Goal: Check status: Check status

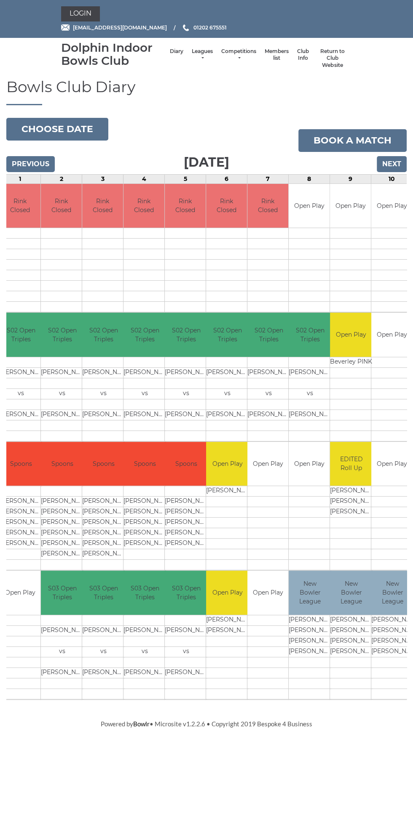
scroll to position [0, 39]
click at [72, 134] on button "Choose date" at bounding box center [57, 129] width 102 height 23
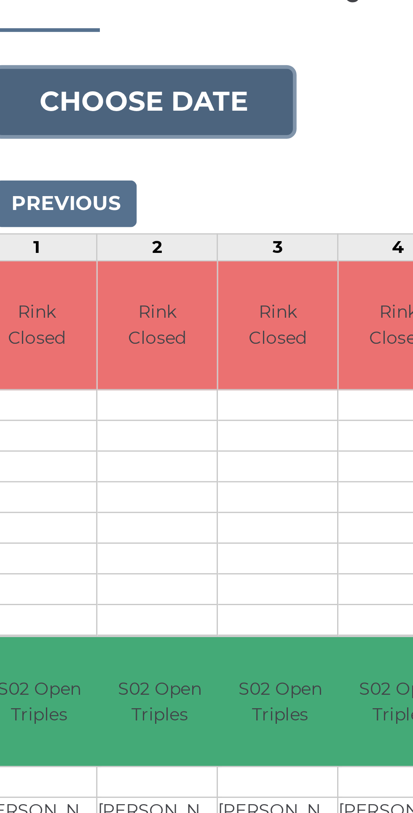
click at [80, 126] on button "Choose date" at bounding box center [57, 129] width 102 height 23
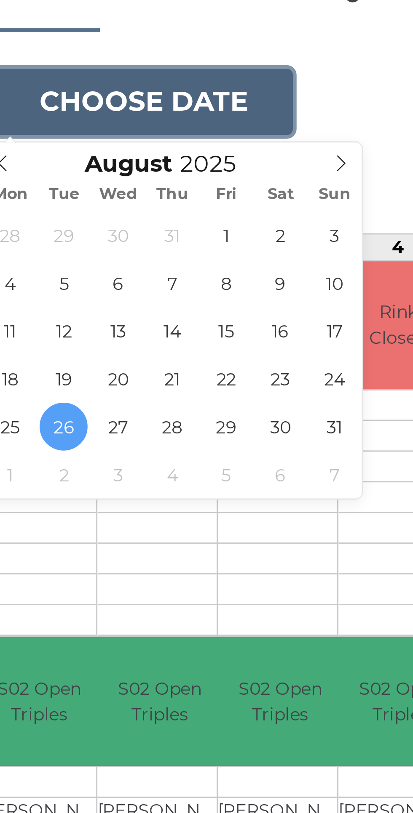
type input "2025-09-03"
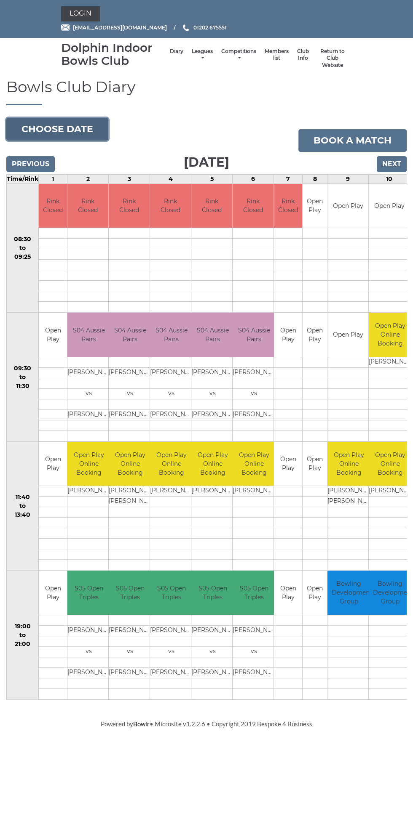
click at [82, 131] on button "Choose date" at bounding box center [57, 129] width 102 height 23
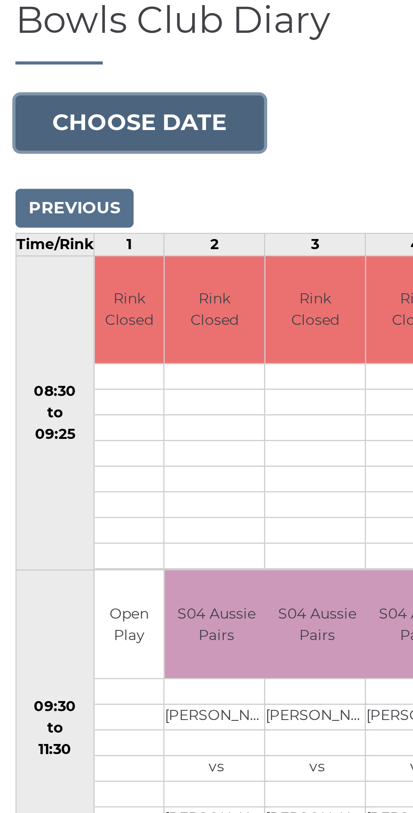
click at [81, 119] on button "Choose date" at bounding box center [57, 129] width 102 height 23
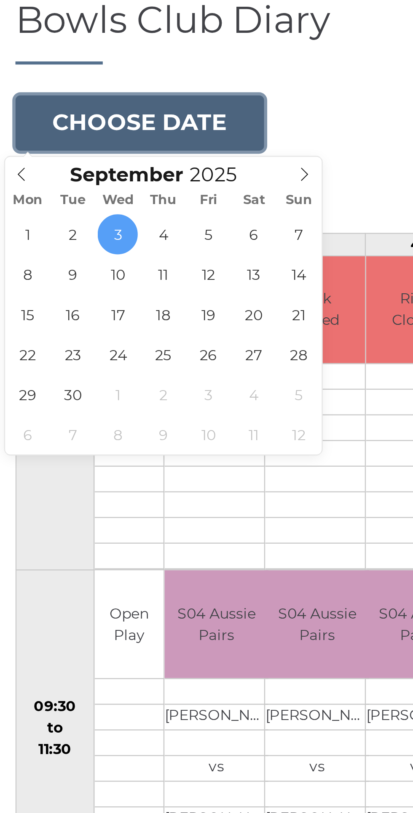
type input "2025-09-10"
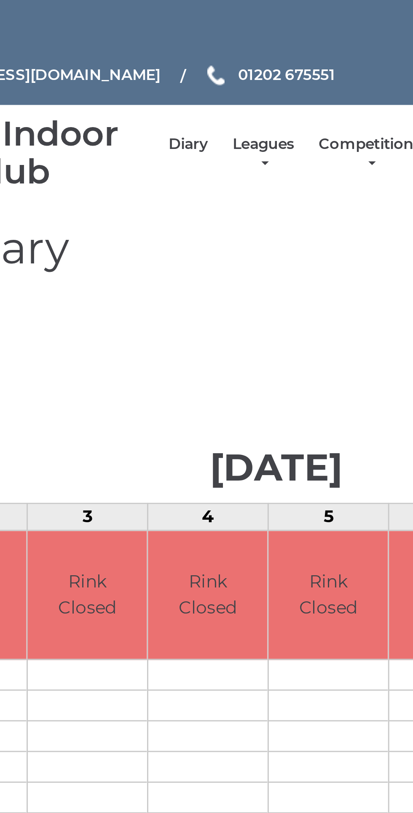
click at [205, 49] on link "Leagues" at bounding box center [202, 55] width 21 height 14
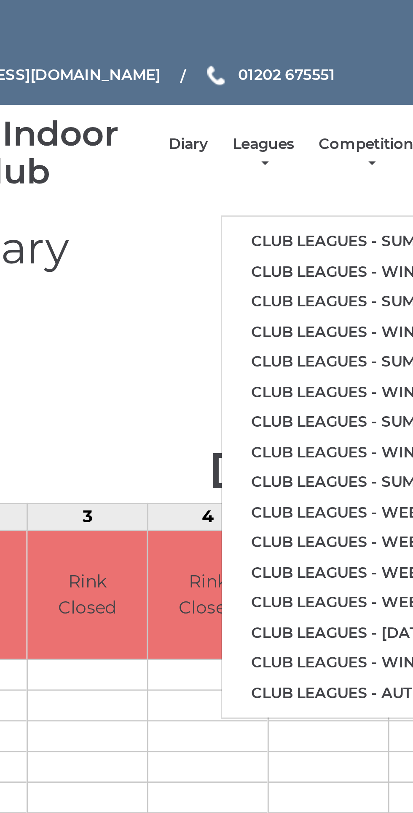
click at [234, 80] on link "Club leagues - Summer 2025" at bounding box center [239, 85] width 102 height 11
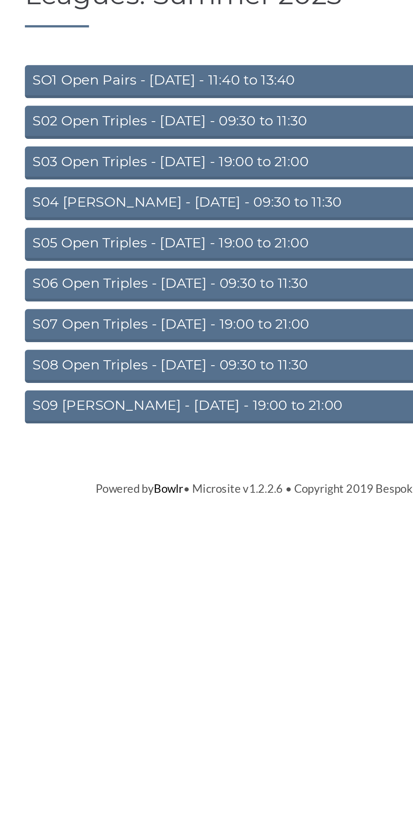
click at [226, 156] on link "S02 Open Triples - [DATE] - 09:30 to 11:30" at bounding box center [206, 158] width 290 height 19
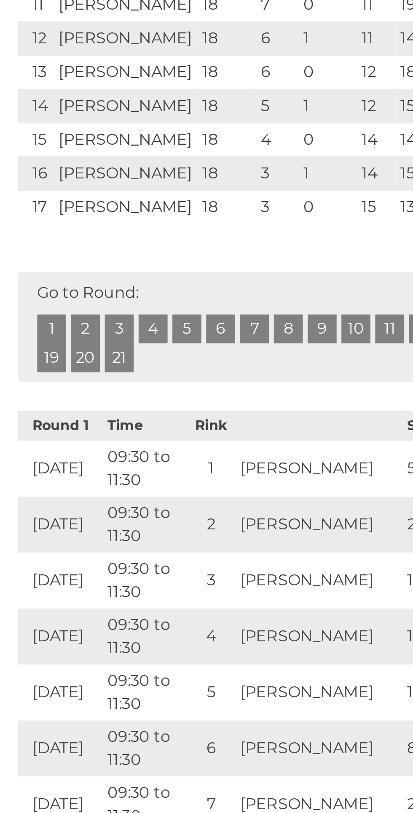
scroll to position [104, 0]
click at [91, 425] on link "20" at bounding box center [90, 418] width 13 height 13
